Goal: Task Accomplishment & Management: Use online tool/utility

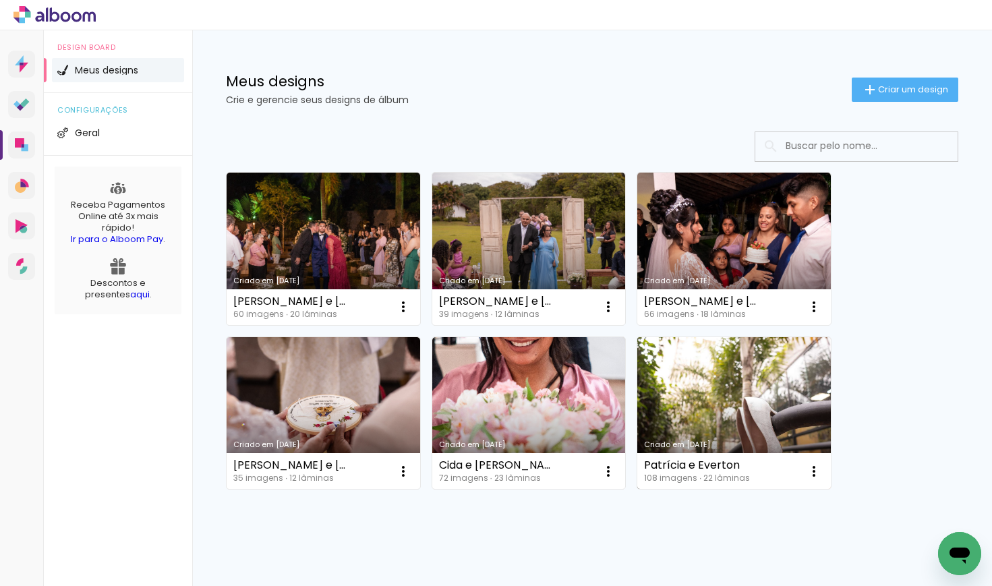
click at [764, 409] on link "Criado em [DATE]" at bounding box center [734, 413] width 194 height 152
